Goal: Transaction & Acquisition: Book appointment/travel/reservation

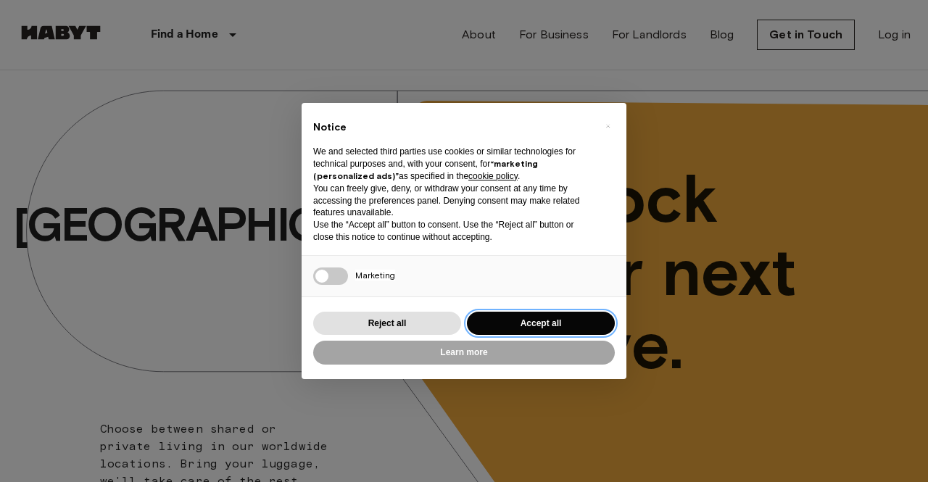
click at [525, 319] on button "Accept all" at bounding box center [541, 324] width 148 height 24
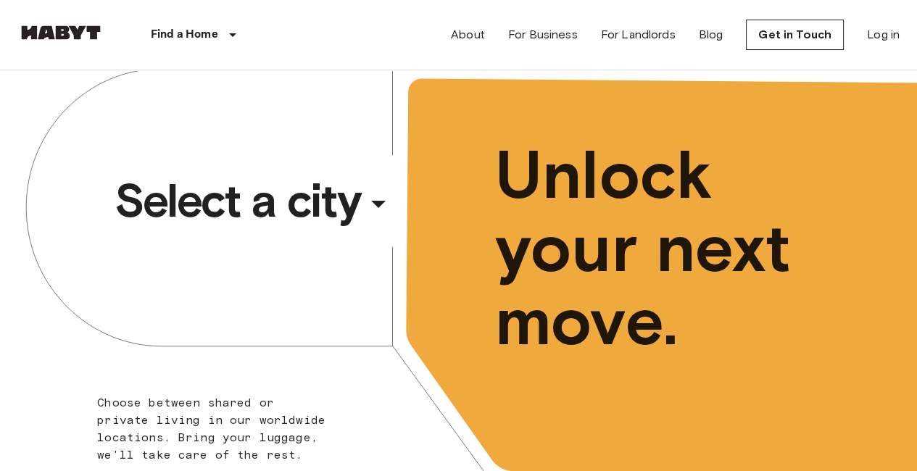
scroll to position [20, 5]
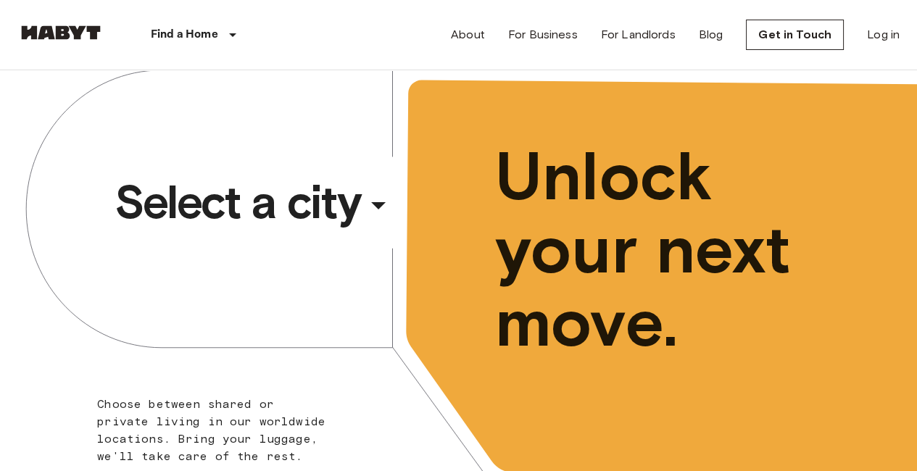
click at [284, 211] on span "Select a city" at bounding box center [238, 202] width 247 height 58
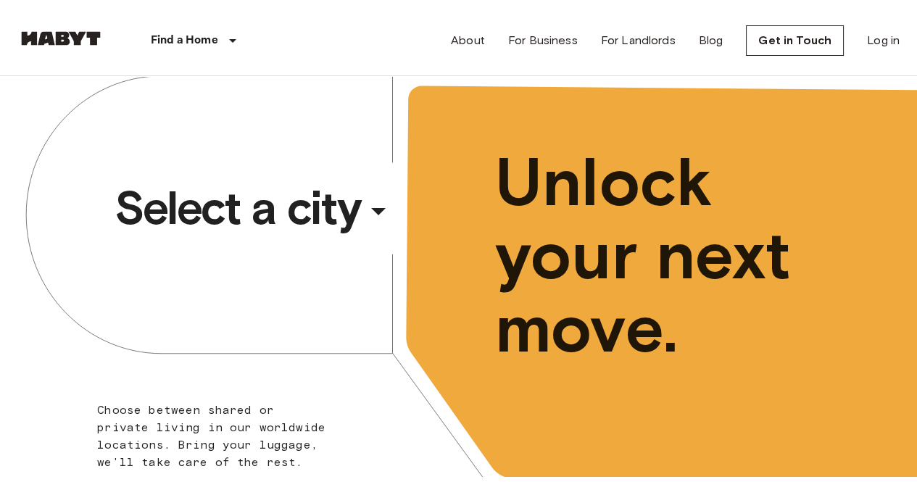
scroll to position [20, 0]
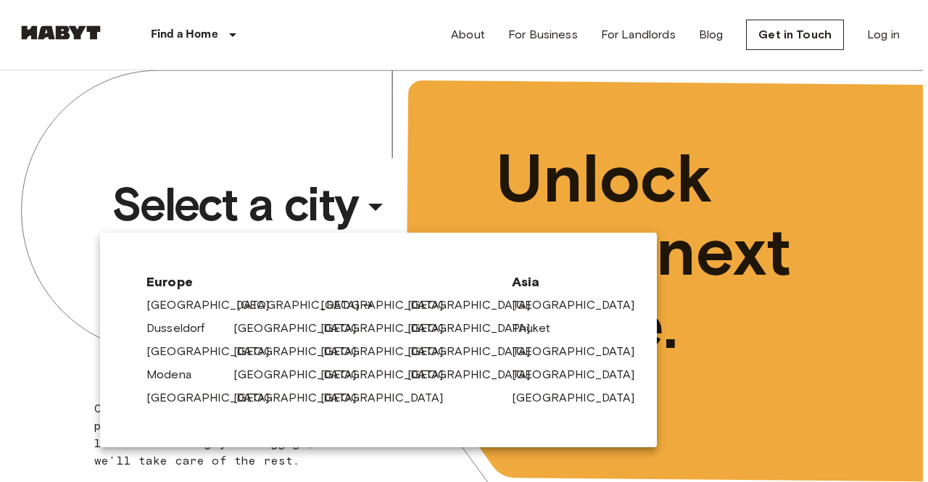
click at [257, 304] on link "[GEOGRAPHIC_DATA]" at bounding box center [305, 305] width 138 height 17
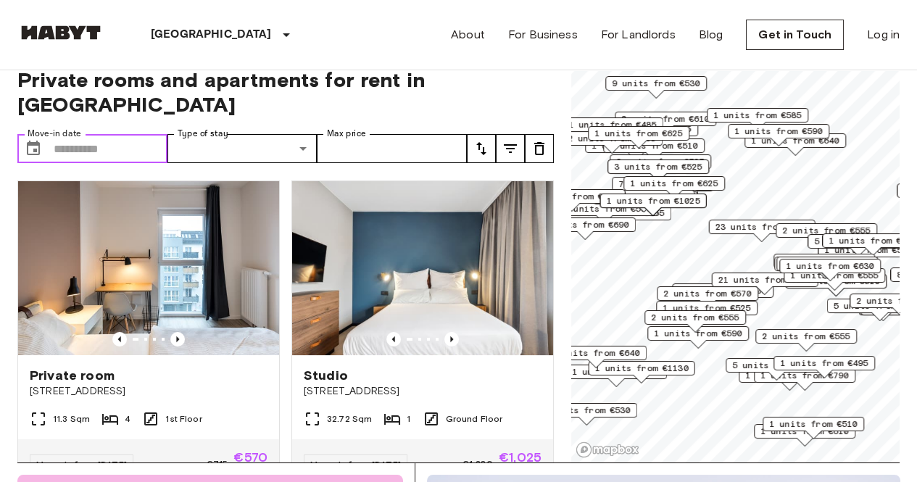
click at [104, 137] on input "Move-in date" at bounding box center [111, 148] width 114 height 29
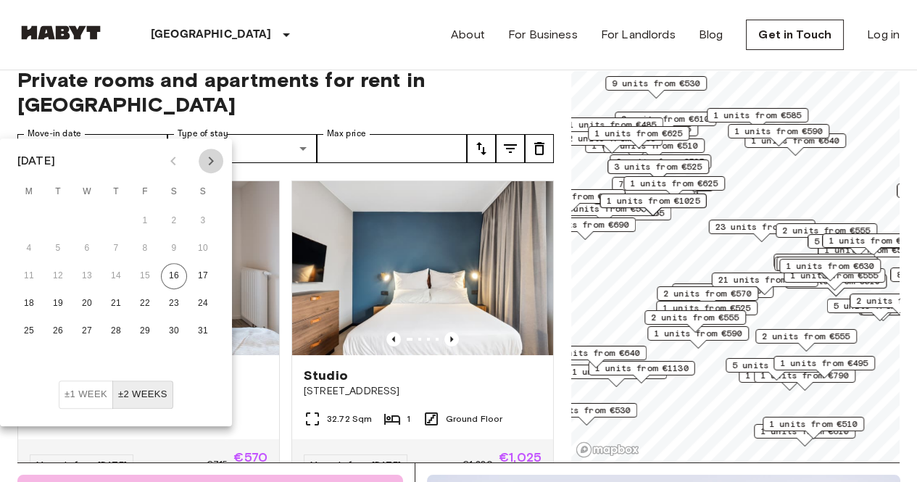
click at [218, 162] on icon "Next month" at bounding box center [210, 160] width 17 height 17
click at [86, 215] on button "1" at bounding box center [87, 221] width 26 height 26
type input "**********"
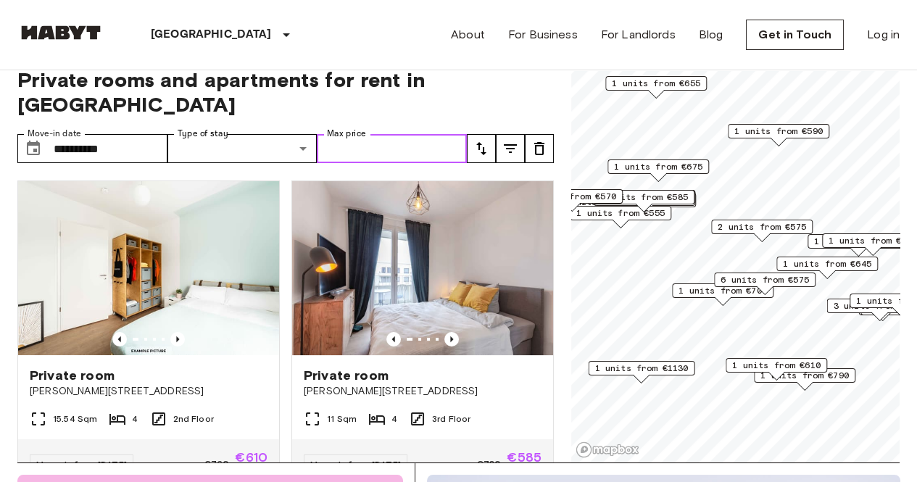
click at [354, 134] on input "Max price" at bounding box center [392, 148] width 150 height 29
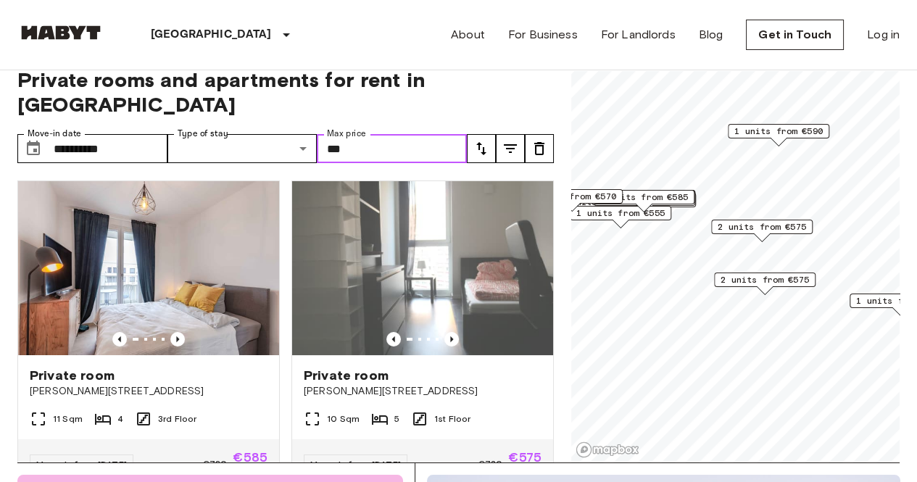
type input "***"
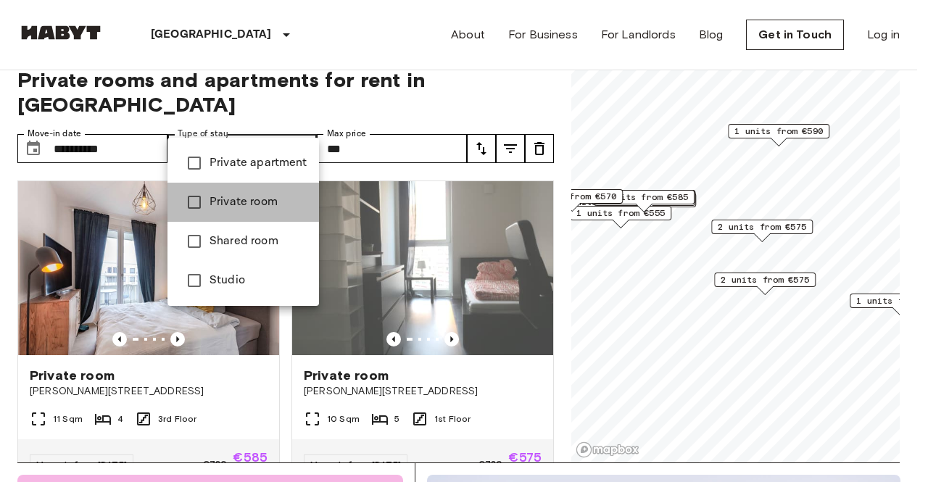
click at [255, 189] on li "Private room" at bounding box center [243, 202] width 152 height 39
type input "**********"
click at [425, 93] on div at bounding box center [464, 241] width 928 height 482
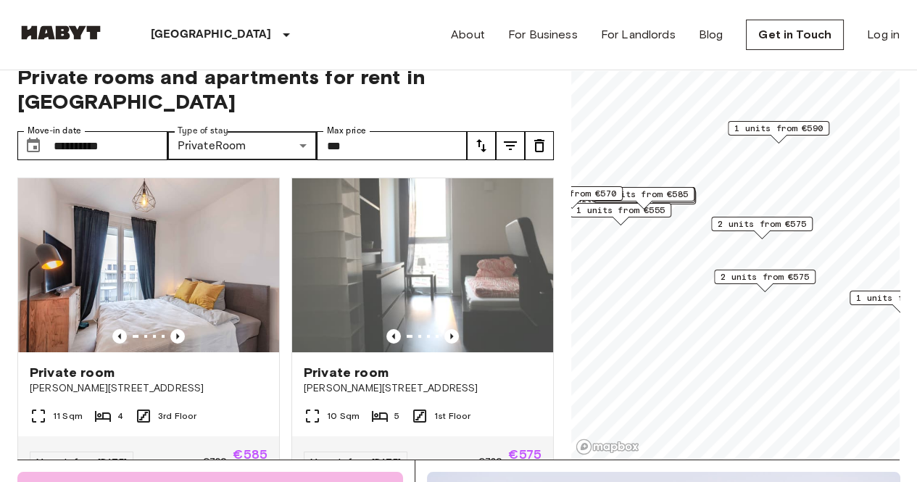
click at [476, 137] on icon "tune" at bounding box center [481, 145] width 17 height 17
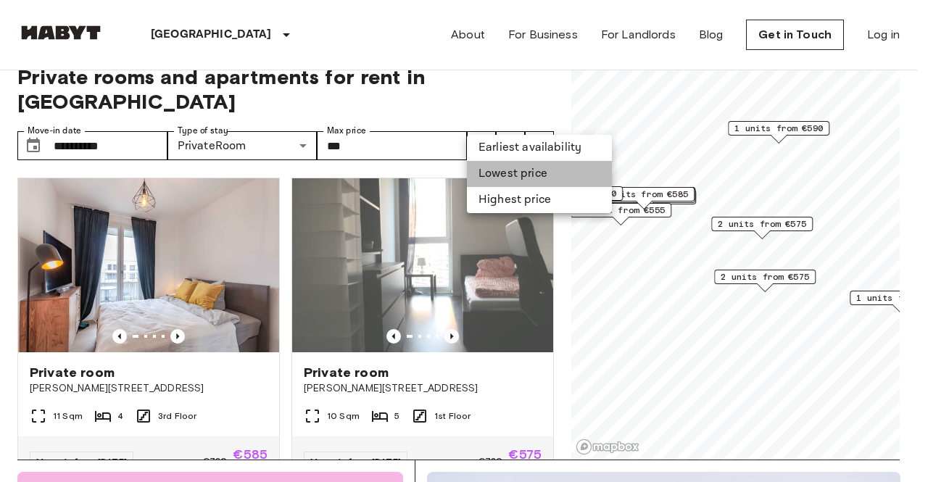
click at [486, 173] on li "Lowest price" at bounding box center [539, 174] width 145 height 26
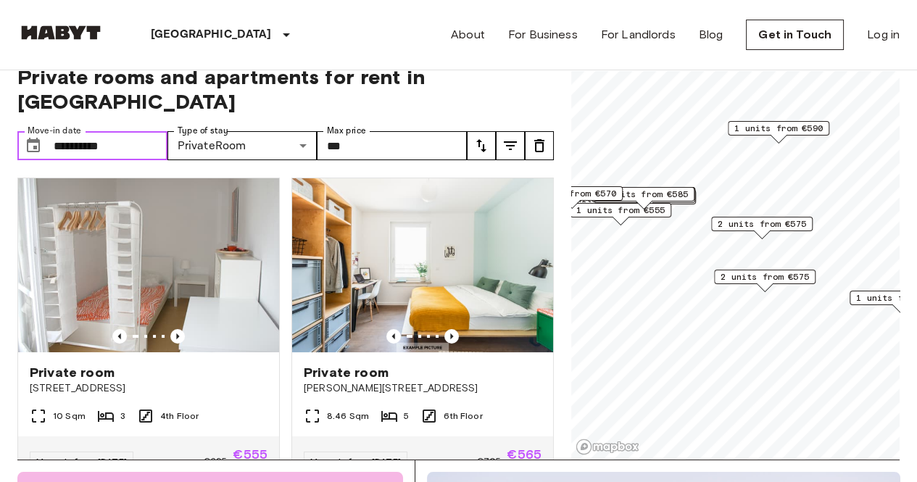
click at [127, 131] on input "**********" at bounding box center [111, 145] width 114 height 29
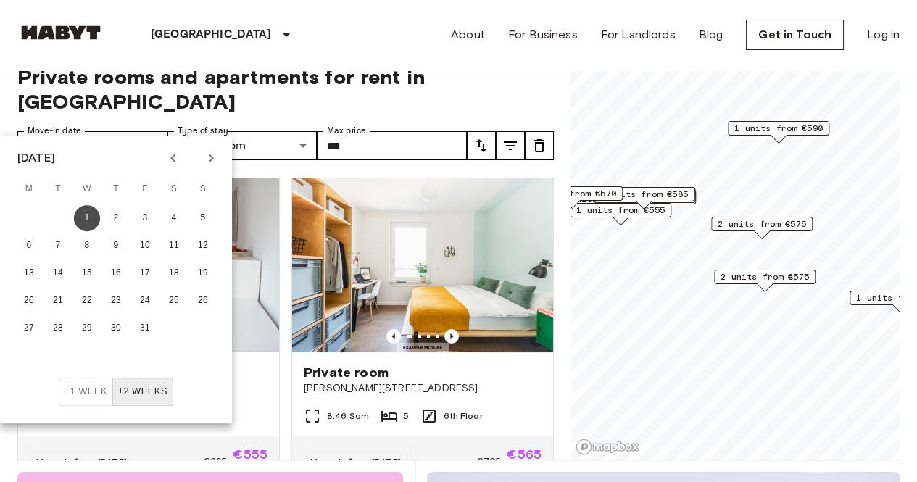
click at [83, 218] on button "1" at bounding box center [87, 218] width 26 height 26
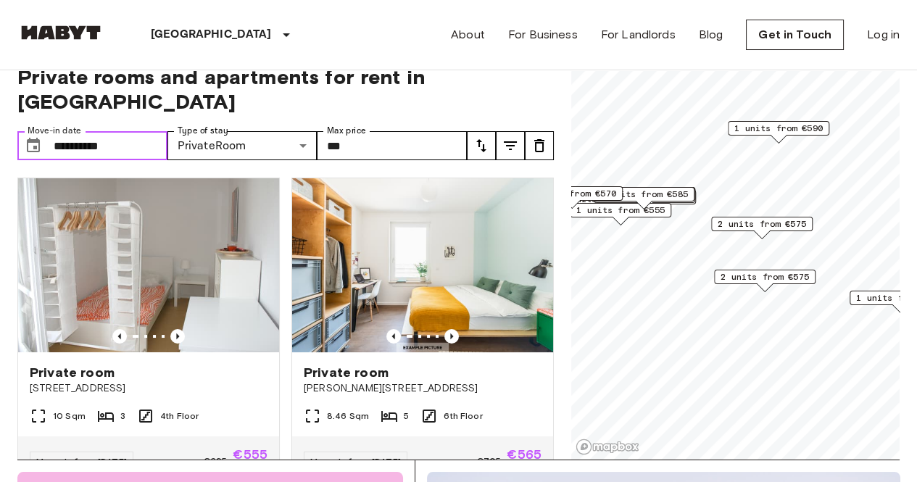
click at [141, 131] on input "**********" at bounding box center [111, 145] width 114 height 29
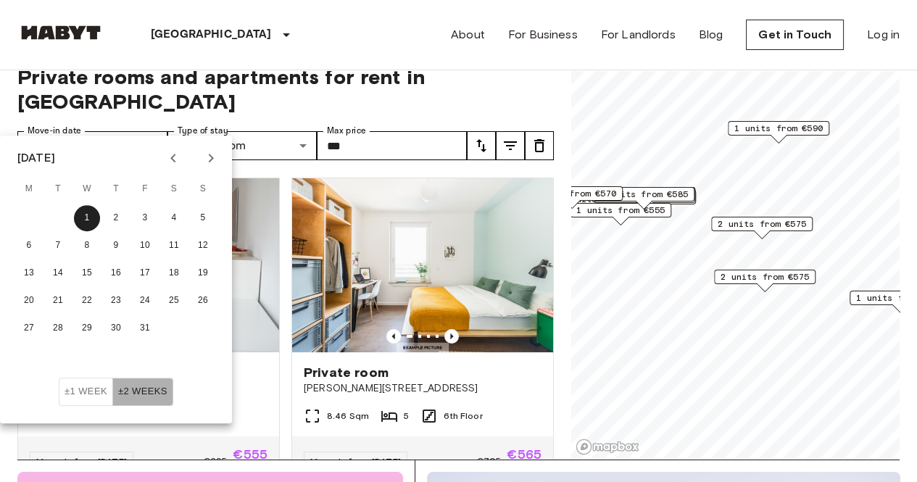
click at [141, 386] on button "±2 weeks" at bounding box center [142, 392] width 61 height 28
click at [325, 166] on div "Private room [PERSON_NAME][STREET_ADDRESS] 5 6th Floor Move-in from [DATE] €705…" at bounding box center [417, 326] width 274 height 320
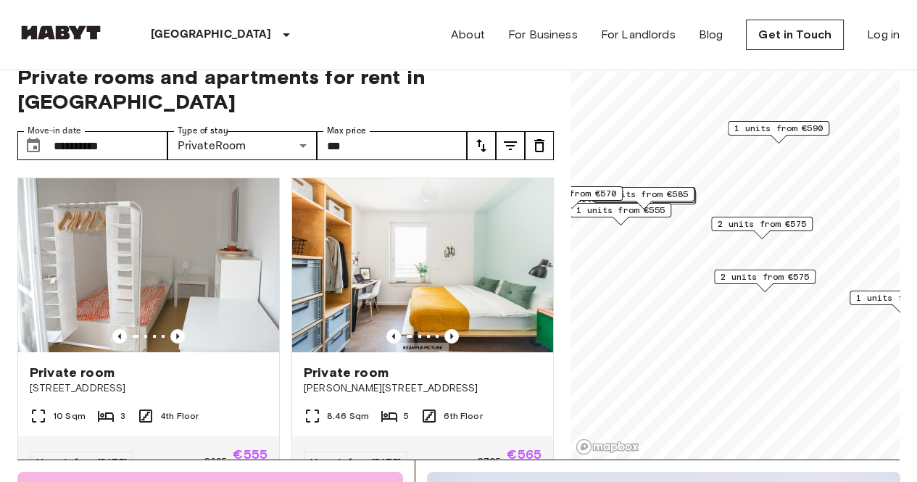
click at [484, 131] on button "tune" at bounding box center [481, 145] width 29 height 29
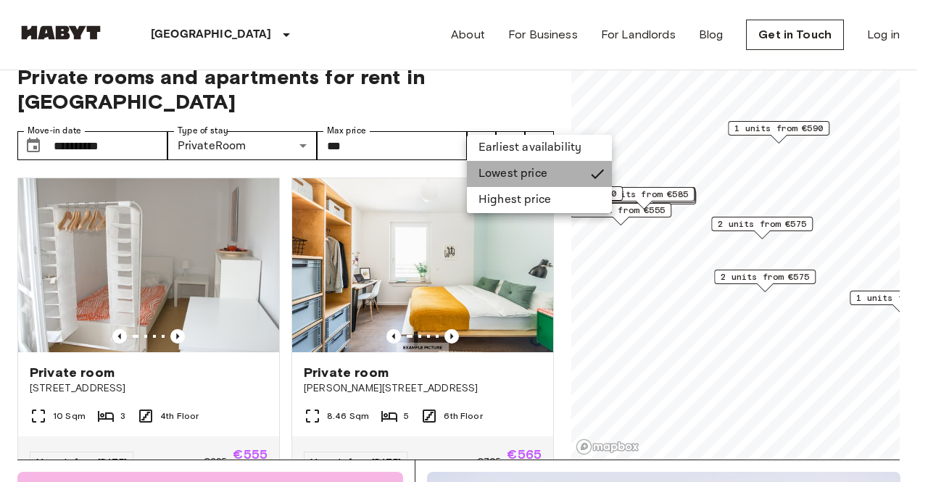
click at [487, 163] on li "Lowest price" at bounding box center [539, 174] width 145 height 26
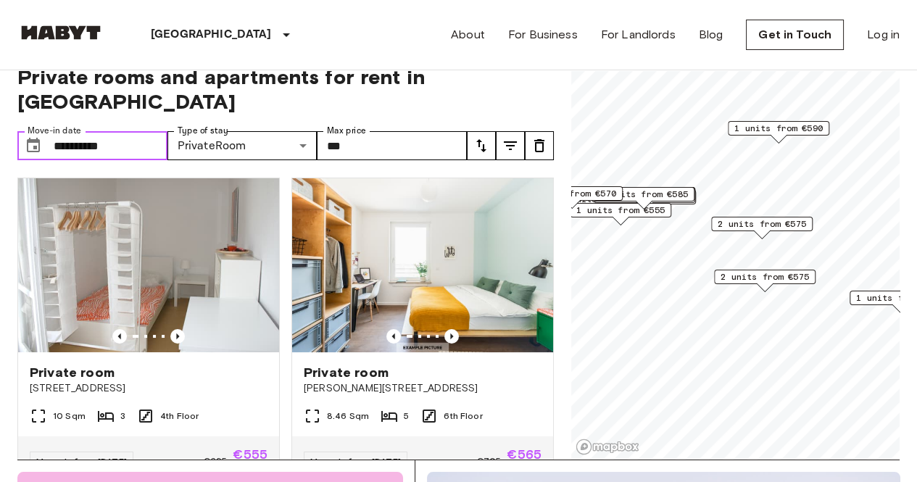
click at [158, 131] on input "**********" at bounding box center [111, 145] width 114 height 29
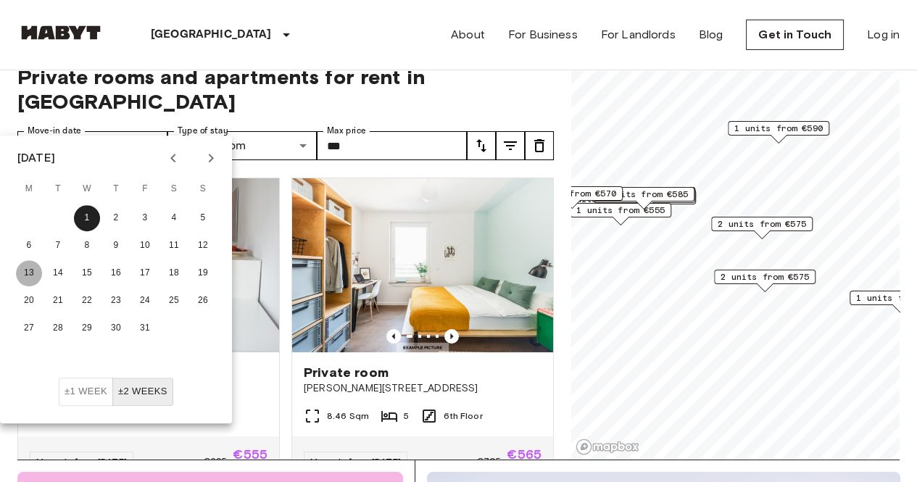
click at [25, 270] on button "13" at bounding box center [29, 273] width 26 height 26
type input "**********"
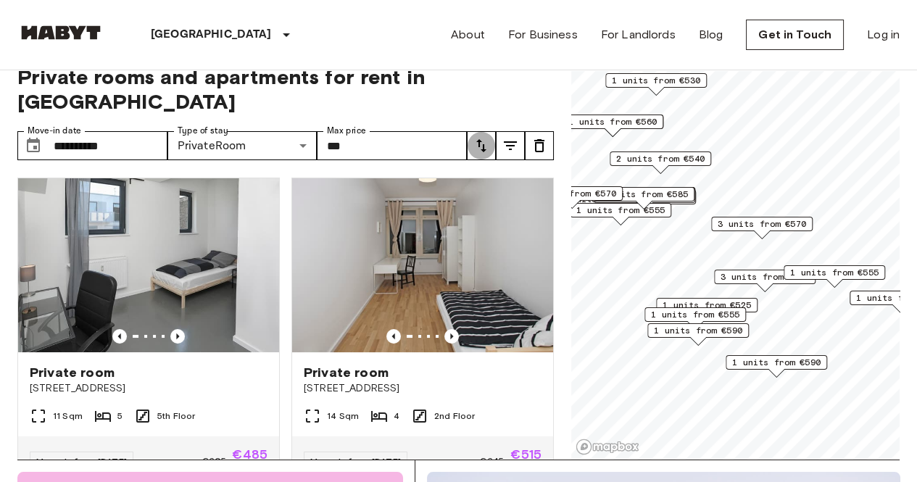
click at [482, 137] on icon "tune" at bounding box center [481, 145] width 17 height 17
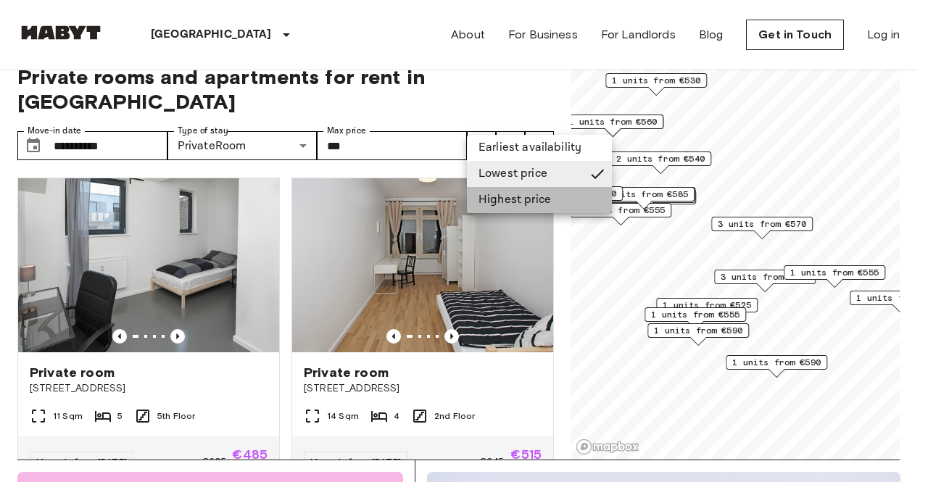
click at [499, 199] on li "Highest price" at bounding box center [539, 200] width 145 height 26
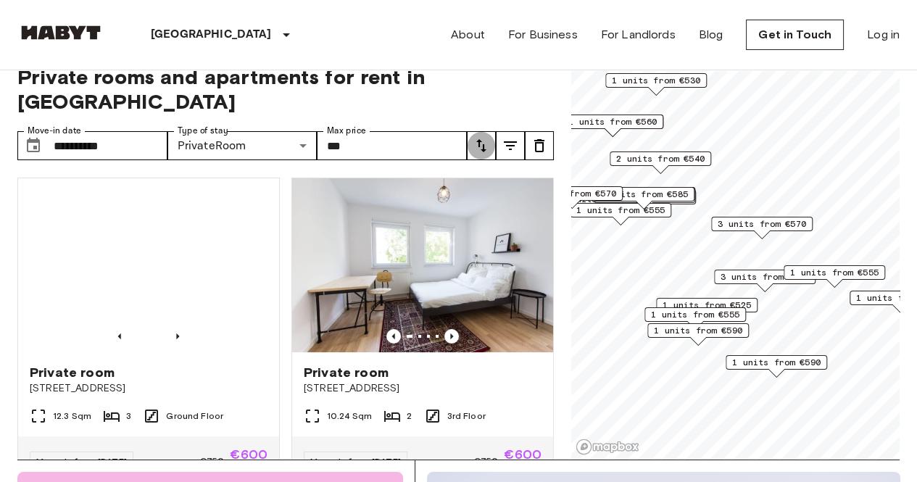
click at [477, 137] on icon "tune" at bounding box center [481, 145] width 17 height 17
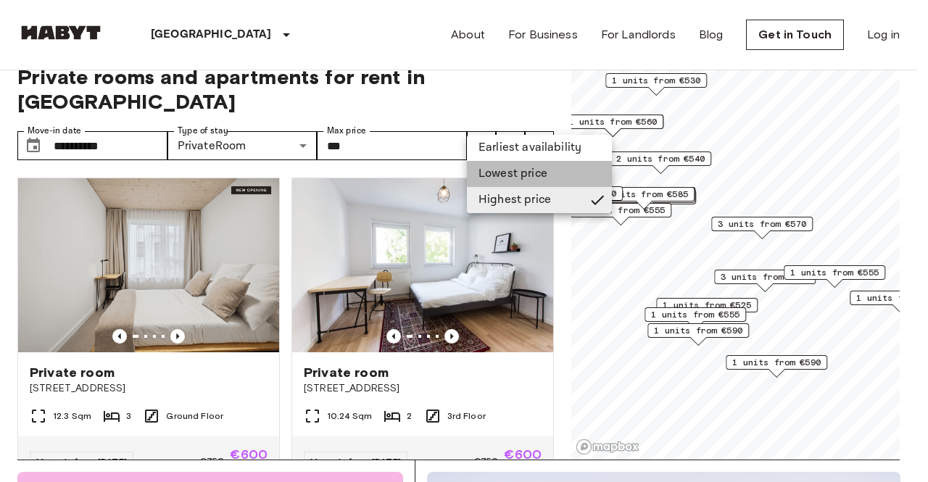
click at [487, 183] on li "Lowest price" at bounding box center [539, 174] width 145 height 26
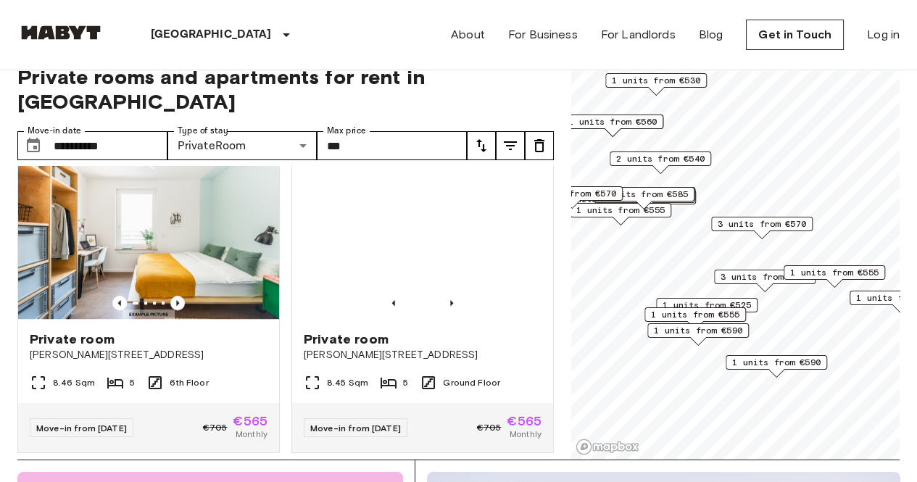
scroll to position [1637, 0]
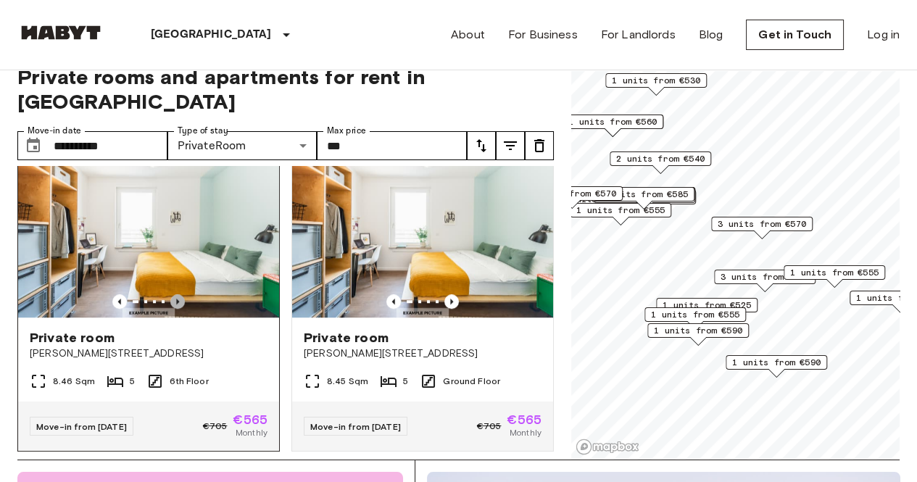
click at [177, 305] on icon "Previous image" at bounding box center [177, 301] width 15 height 15
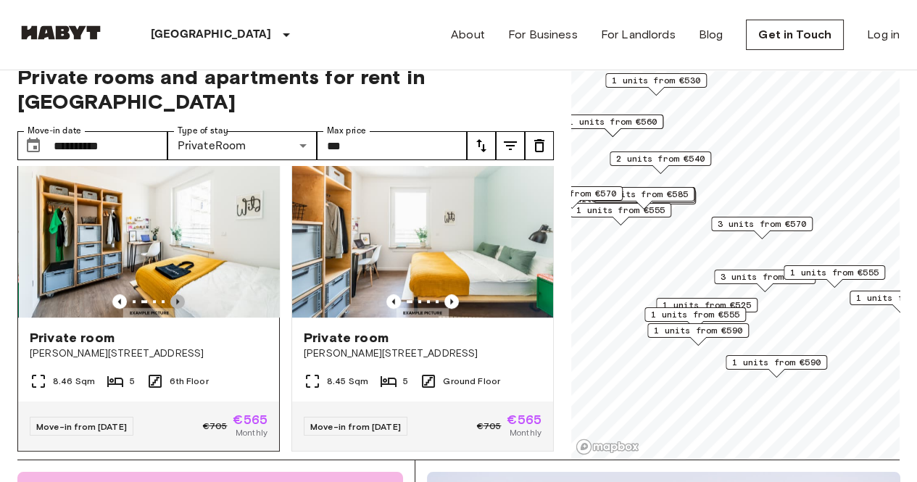
click at [177, 305] on icon "Previous image" at bounding box center [177, 301] width 15 height 15
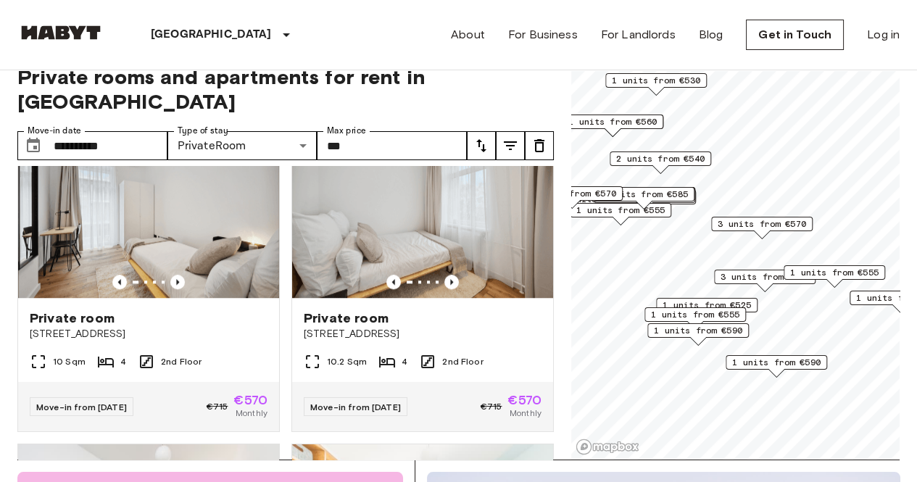
scroll to position [1978, 0]
click at [172, 289] on icon "Previous image" at bounding box center [177, 281] width 15 height 15
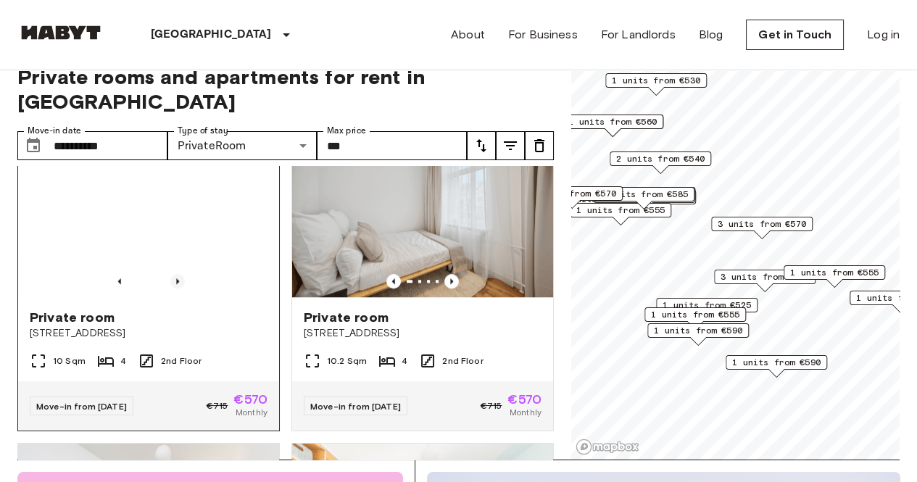
click at [172, 289] on icon "Previous image" at bounding box center [177, 281] width 15 height 15
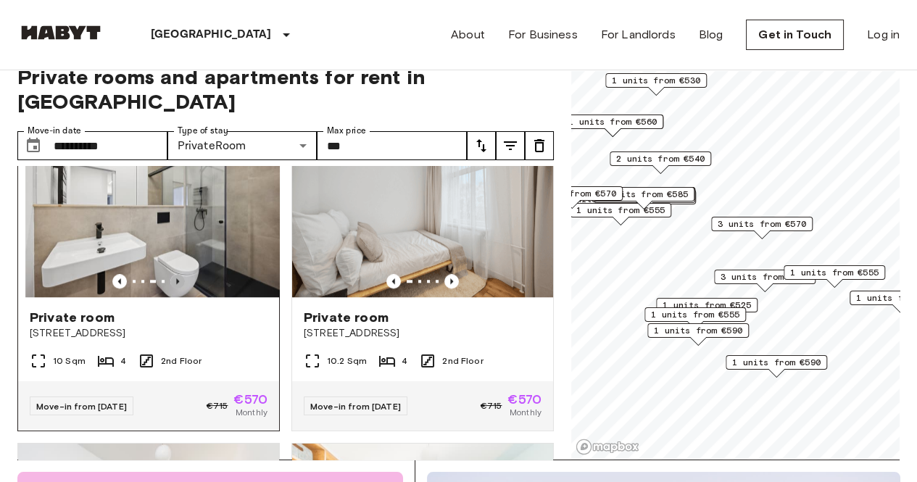
click at [172, 289] on icon "Previous image" at bounding box center [177, 281] width 15 height 15
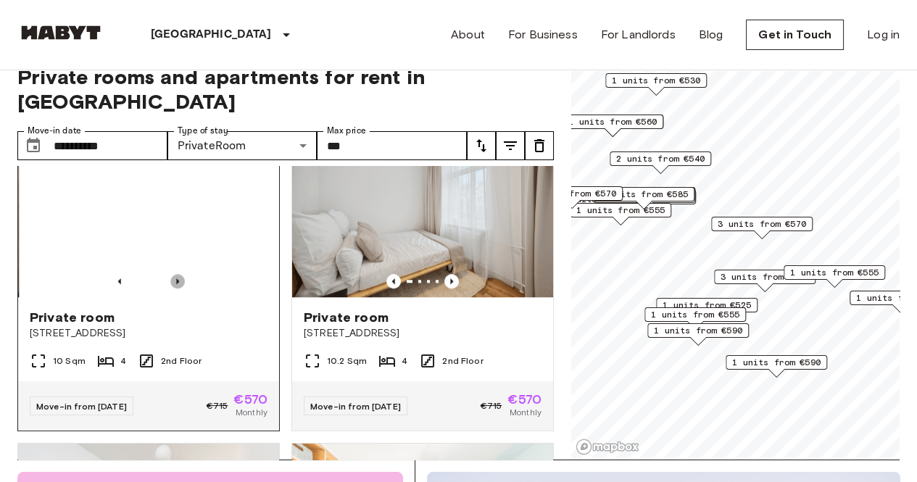
click at [172, 289] on icon "Previous image" at bounding box center [177, 281] width 15 height 15
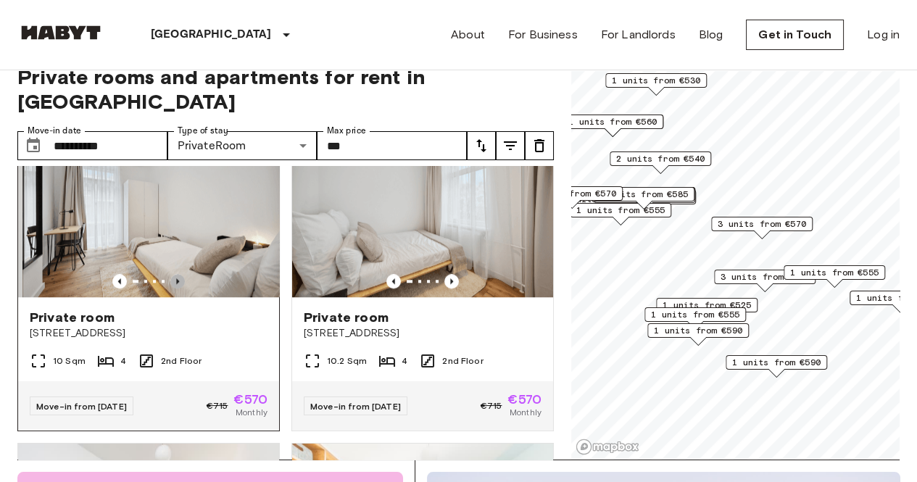
click at [172, 289] on icon "Previous image" at bounding box center [177, 281] width 15 height 15
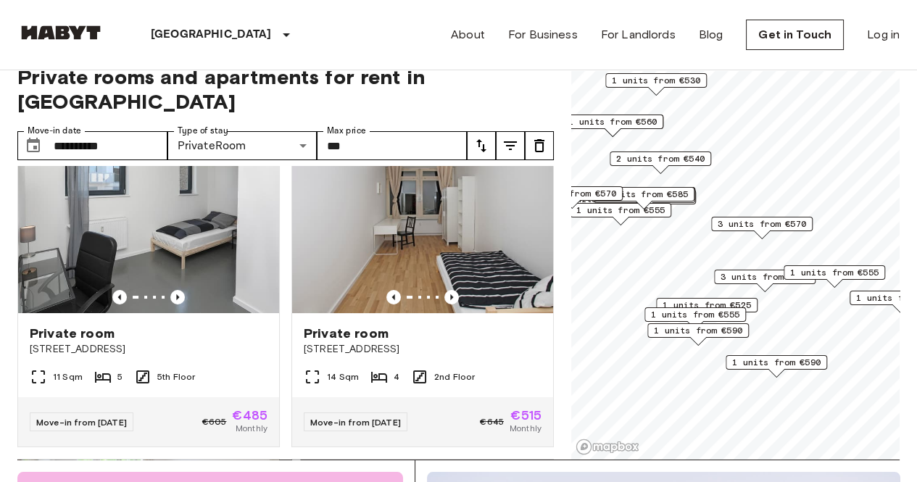
scroll to position [0, 0]
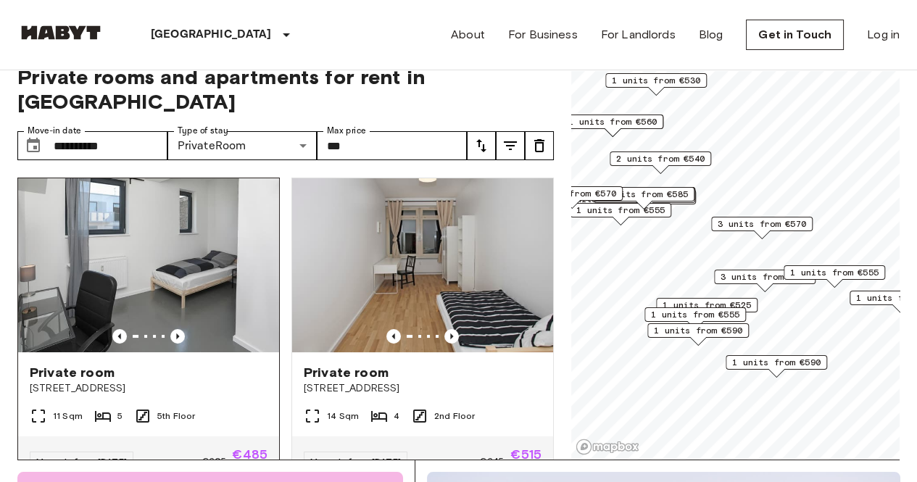
click at [212, 220] on img at bounding box center [148, 265] width 261 height 174
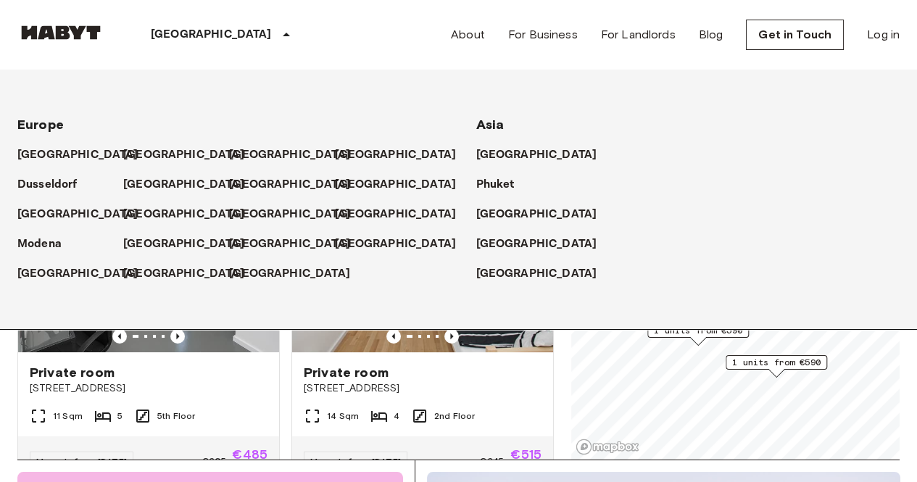
click at [173, 44] on div "[GEOGRAPHIC_DATA]" at bounding box center [222, 35] width 237 height 70
click at [164, 33] on p "[GEOGRAPHIC_DATA]" at bounding box center [211, 34] width 121 height 17
click at [140, 155] on p "[GEOGRAPHIC_DATA]" at bounding box center [186, 154] width 121 height 17
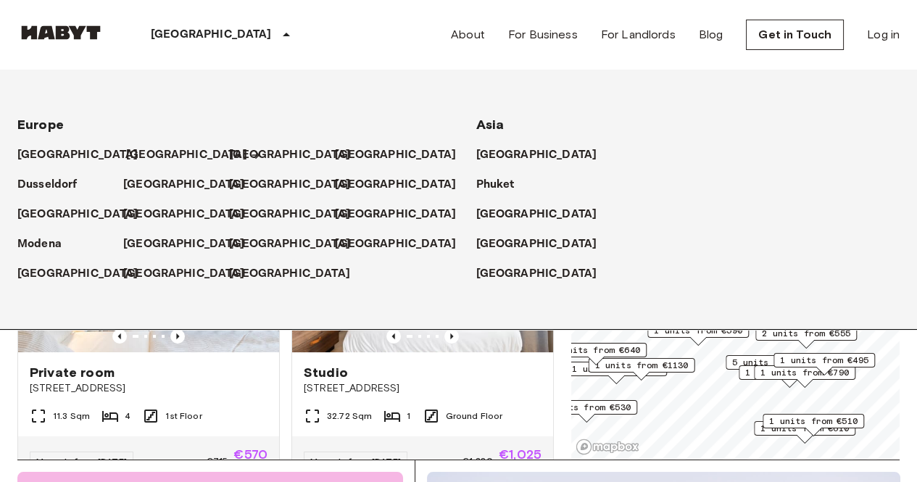
click at [142, 157] on p "[GEOGRAPHIC_DATA]" at bounding box center [186, 154] width 121 height 17
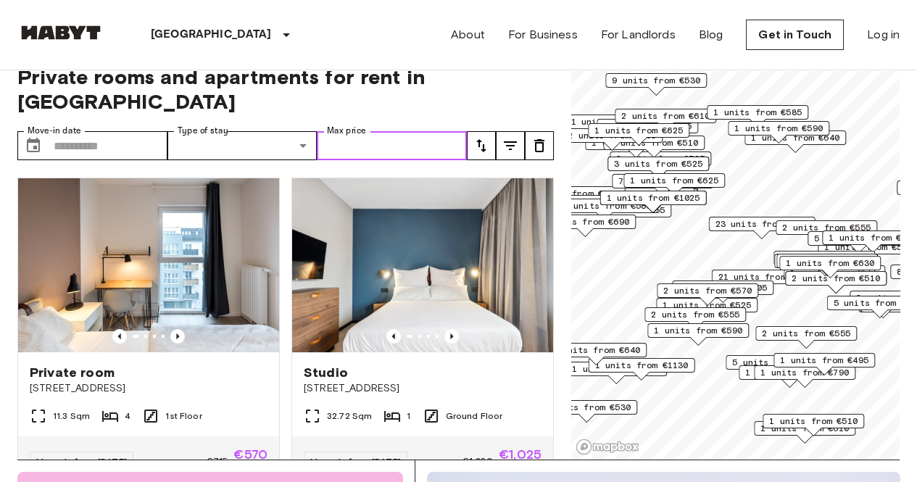
click at [352, 131] on input "Max price" at bounding box center [392, 145] width 150 height 29
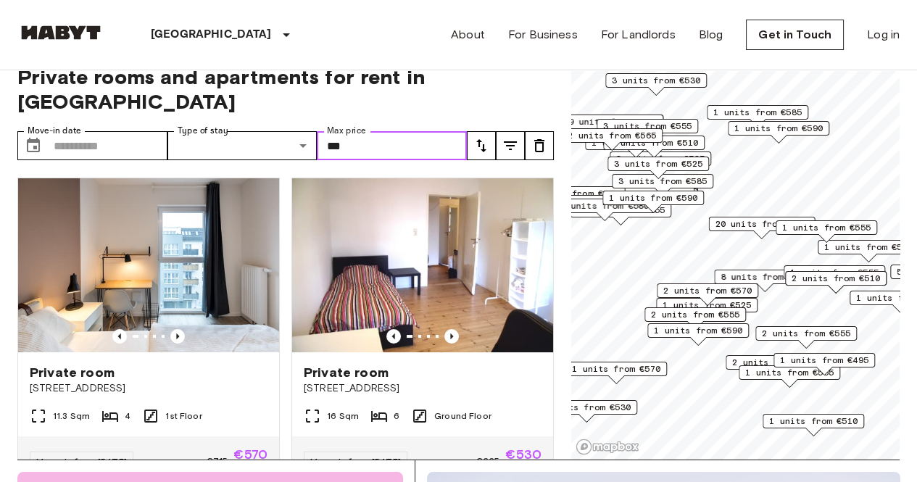
type input "***"
click at [484, 137] on icon "tune" at bounding box center [481, 145] width 17 height 17
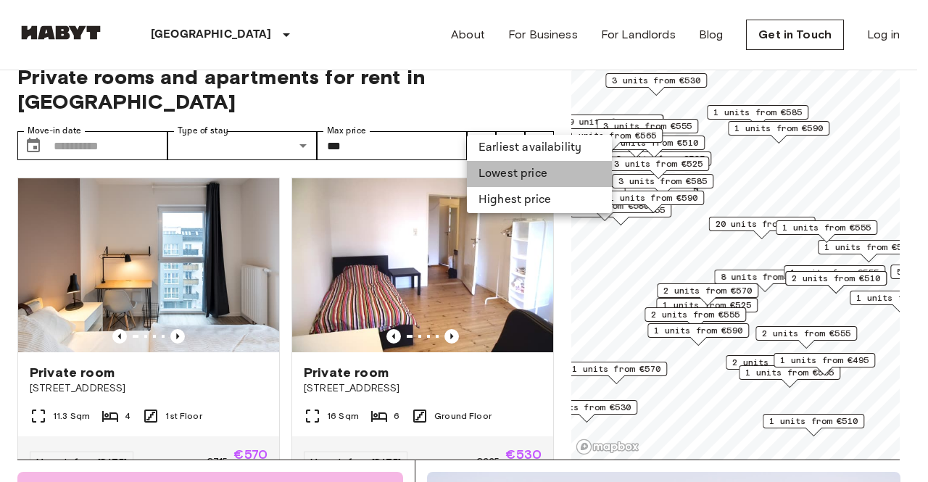
click at [481, 175] on li "Lowest price" at bounding box center [539, 174] width 145 height 26
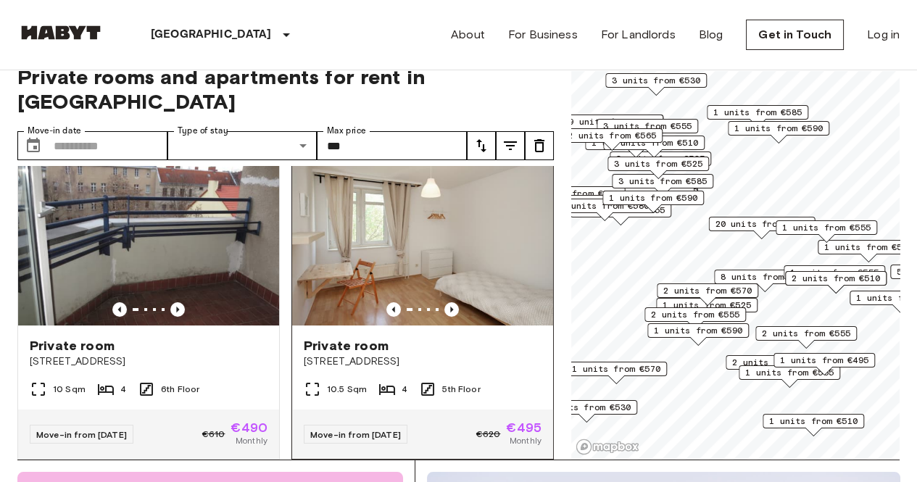
scroll to position [348, 0]
click at [444, 302] on icon "Previous image" at bounding box center [451, 309] width 15 height 15
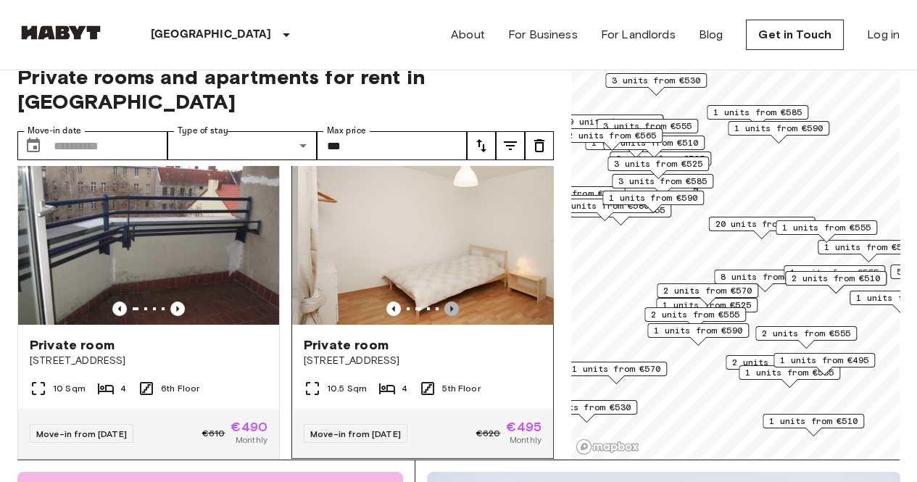
click at [444, 302] on icon "Previous image" at bounding box center [451, 309] width 15 height 15
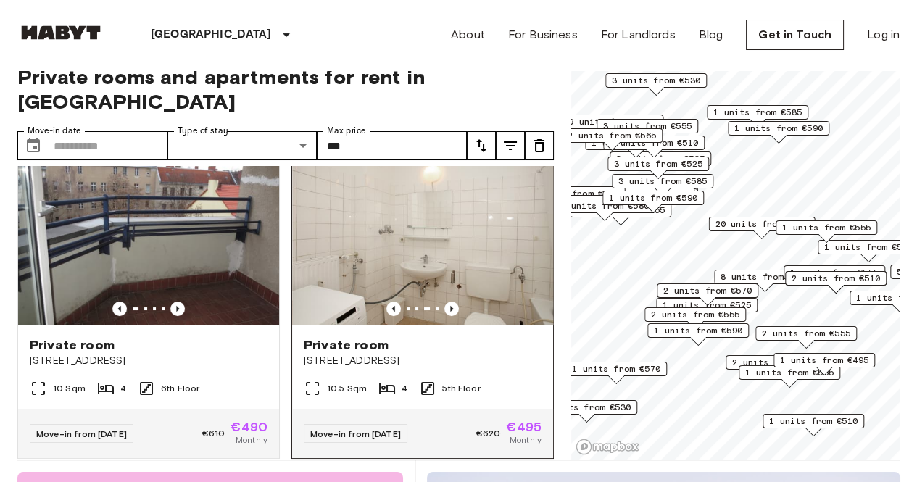
click at [468, 202] on img at bounding box center [422, 238] width 261 height 174
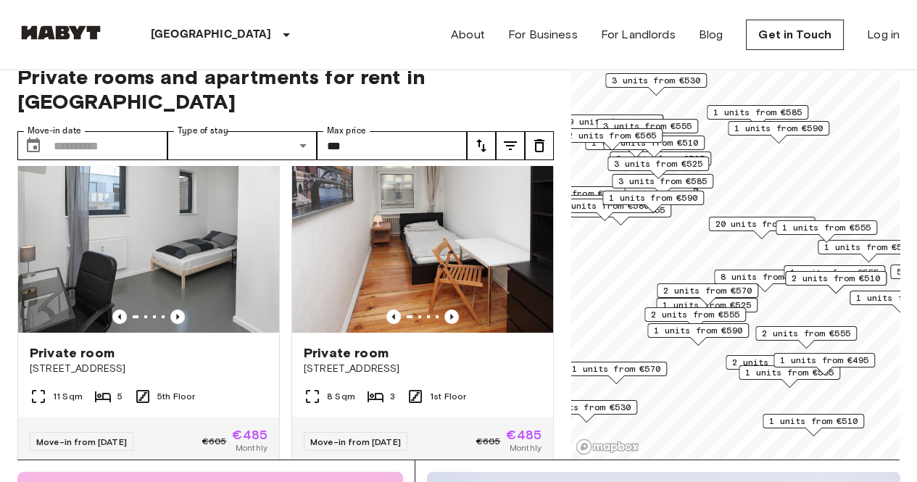
scroll to position [0, 0]
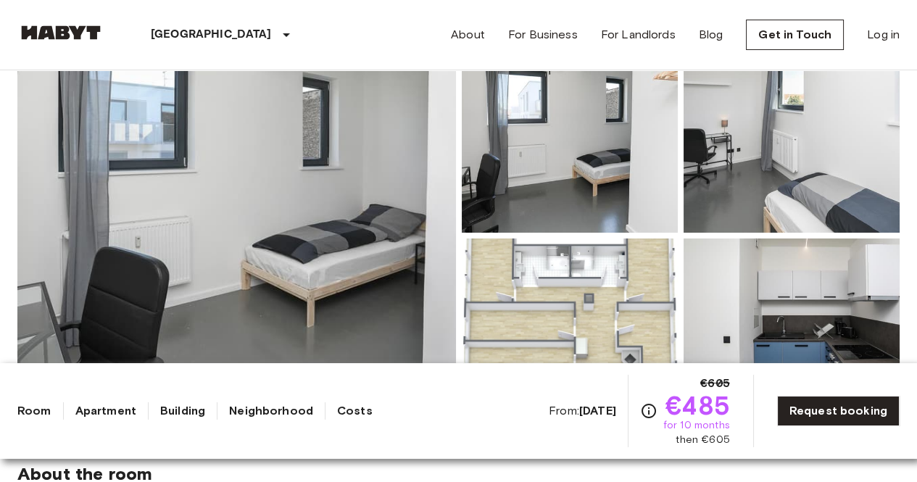
scroll to position [161, 0]
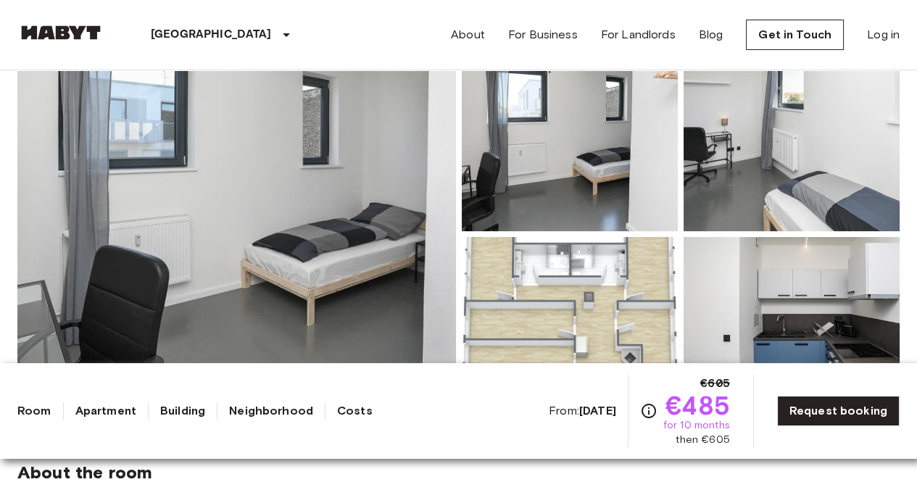
click at [342, 207] on img at bounding box center [236, 234] width 439 height 386
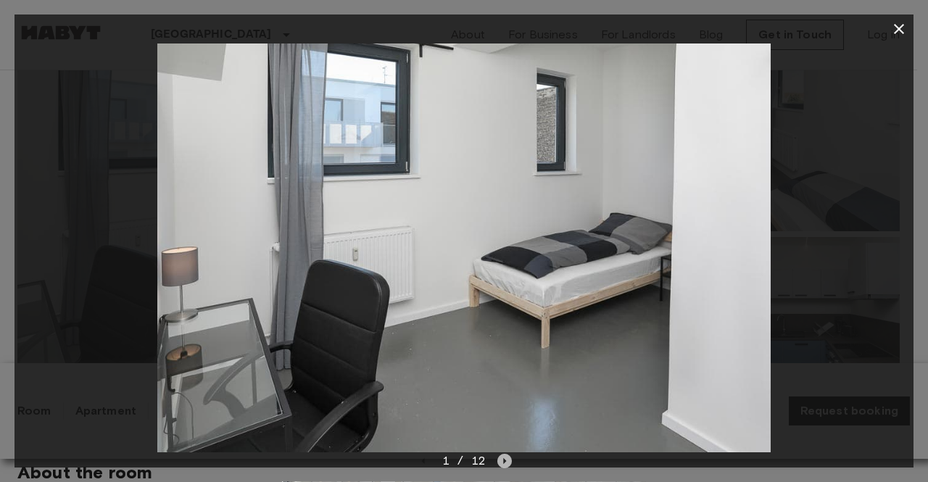
click at [505, 464] on icon "Next image" at bounding box center [504, 461] width 15 height 15
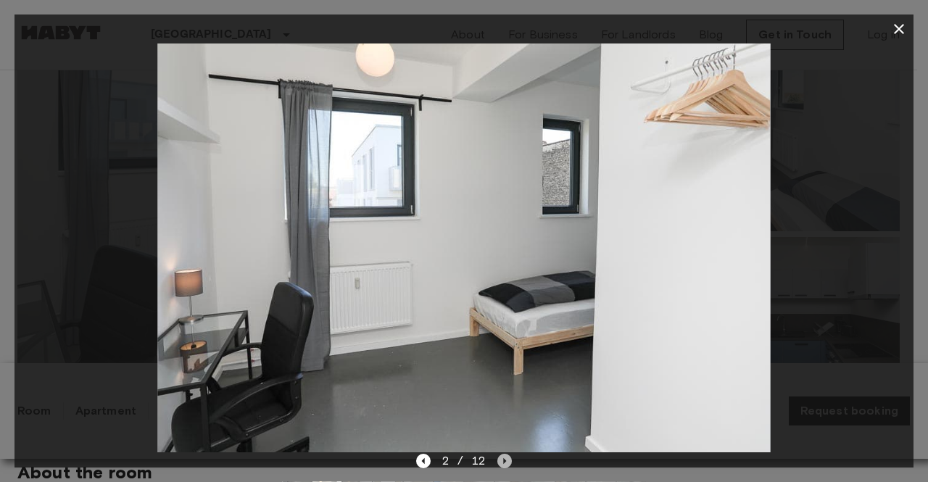
click at [505, 464] on icon "Next image" at bounding box center [504, 461] width 15 height 15
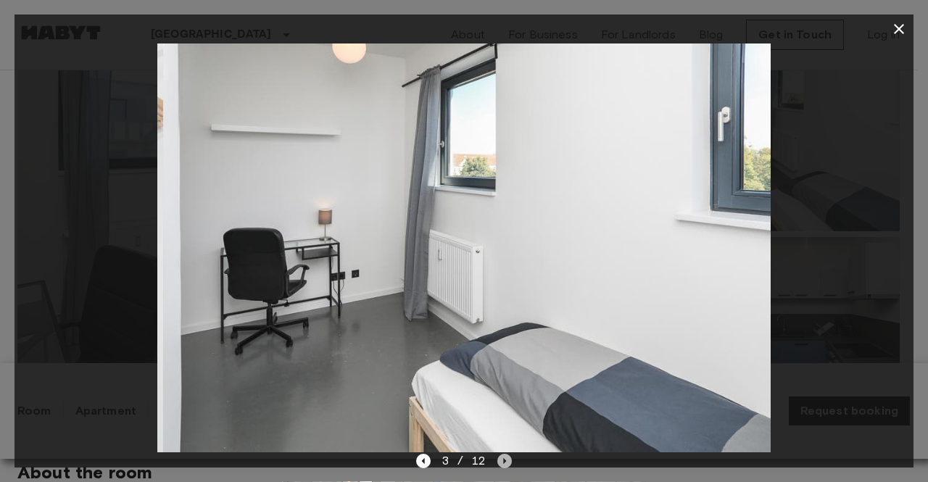
click at [505, 464] on icon "Next image" at bounding box center [504, 461] width 15 height 15
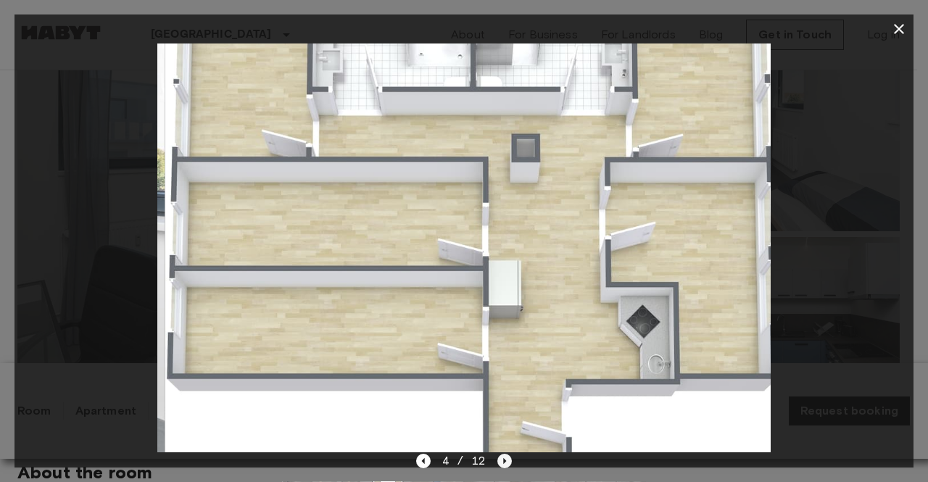
click at [505, 464] on icon "Next image" at bounding box center [504, 461] width 15 height 15
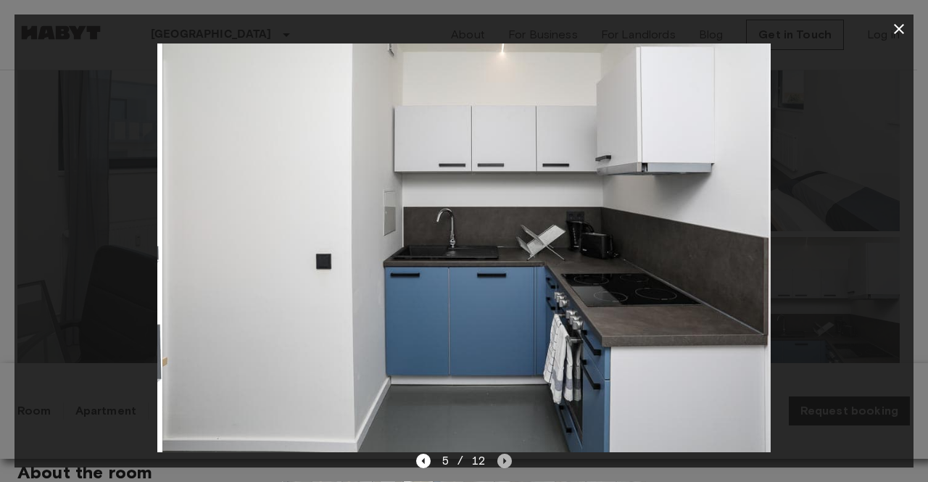
click at [505, 464] on icon "Next image" at bounding box center [504, 461] width 15 height 15
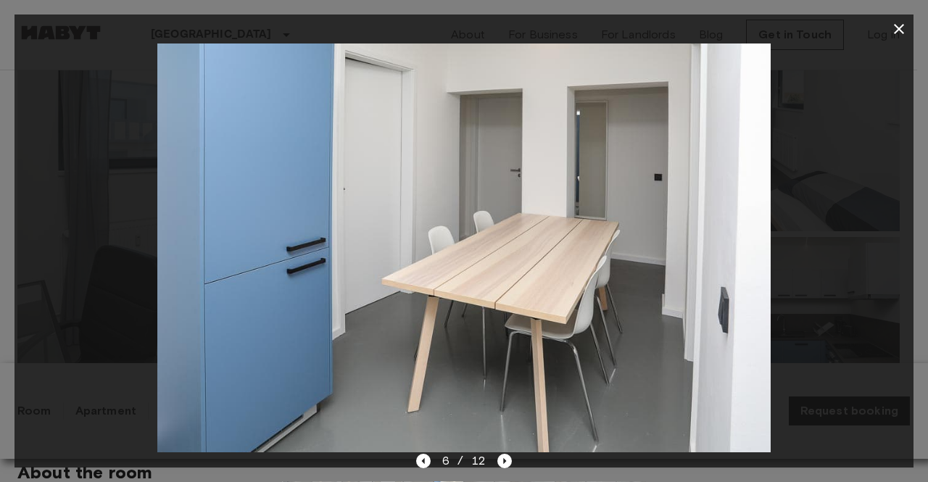
click at [899, 29] on icon "button" at bounding box center [899, 29] width 10 height 10
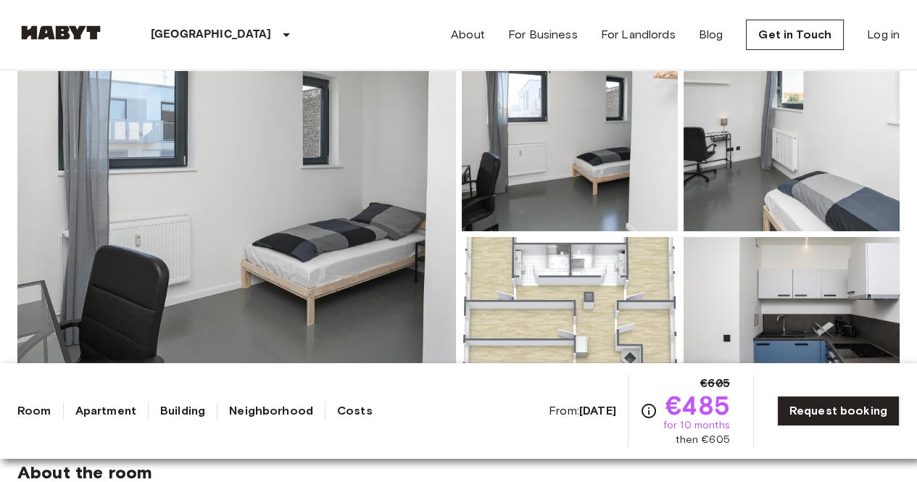
scroll to position [0, 0]
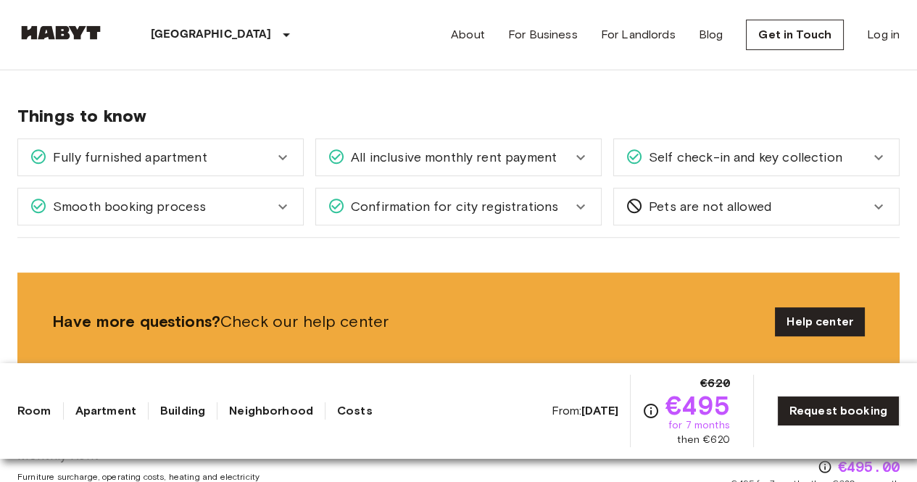
scroll to position [906, 0]
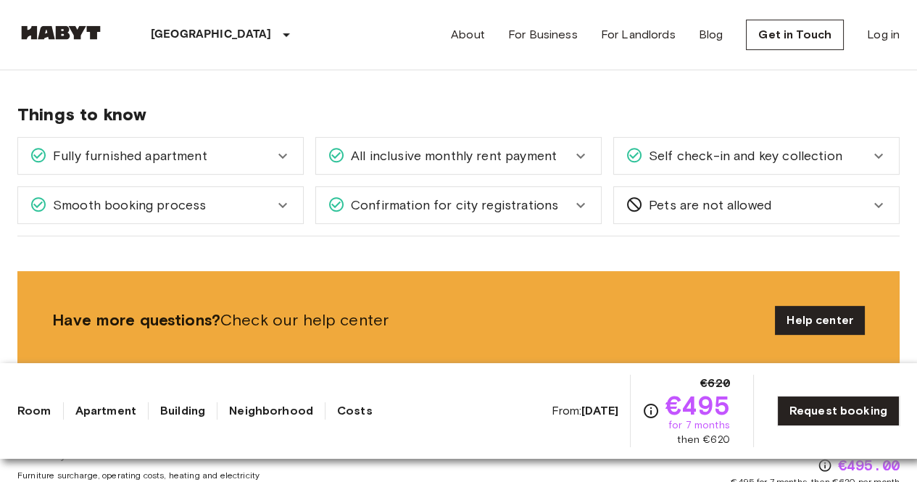
click at [574, 202] on icon at bounding box center [580, 204] width 17 height 17
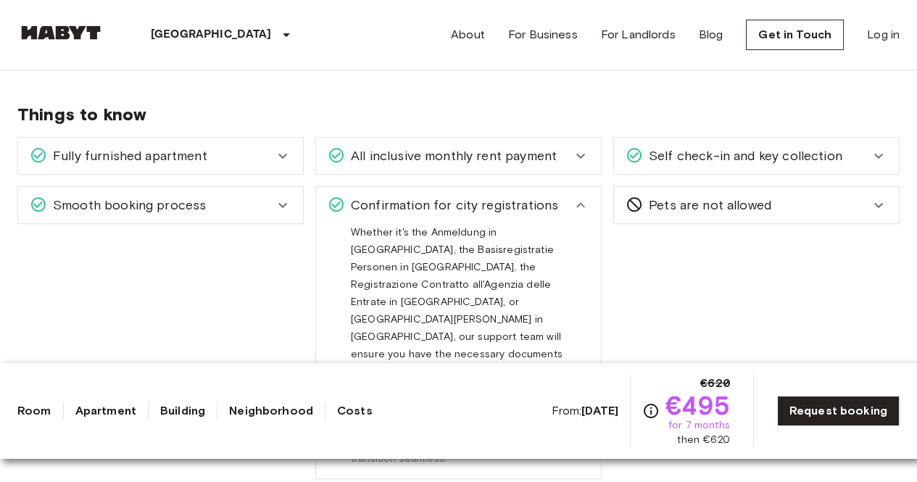
click at [574, 202] on icon at bounding box center [580, 204] width 17 height 17
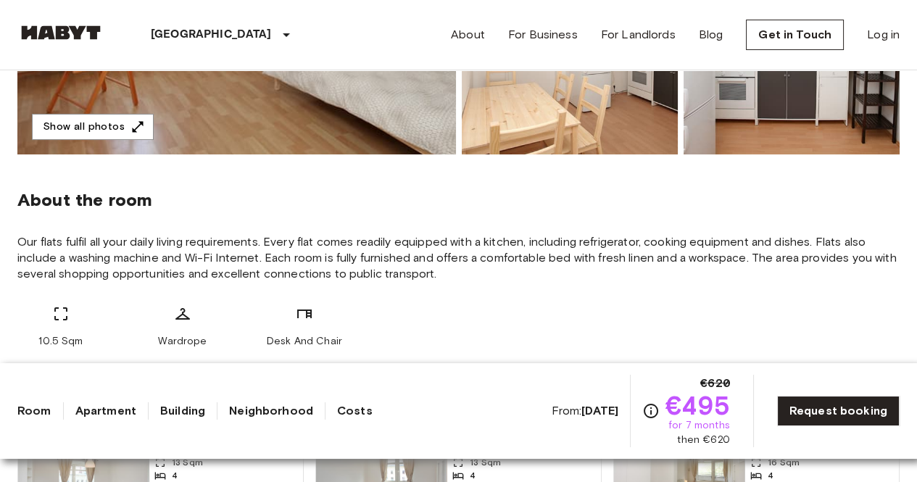
scroll to position [426, 0]
